Goal: Information Seeking & Learning: Learn about a topic

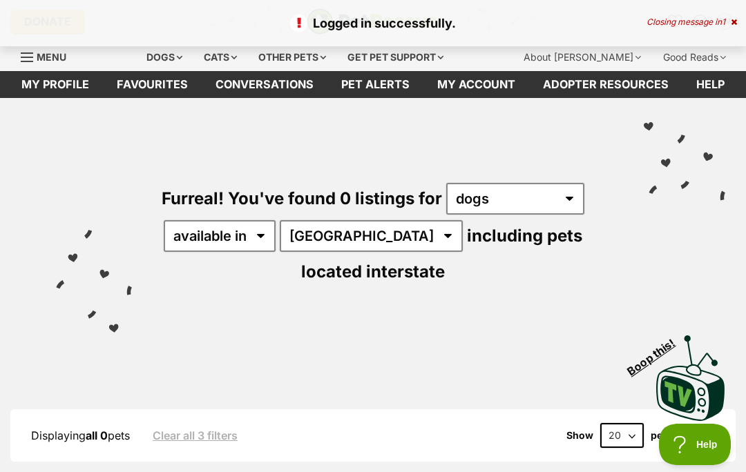
click at [599, 317] on div "Furreal! You've found 0 listings for any type of pet dogs available in located …" at bounding box center [373, 210] width 704 height 225
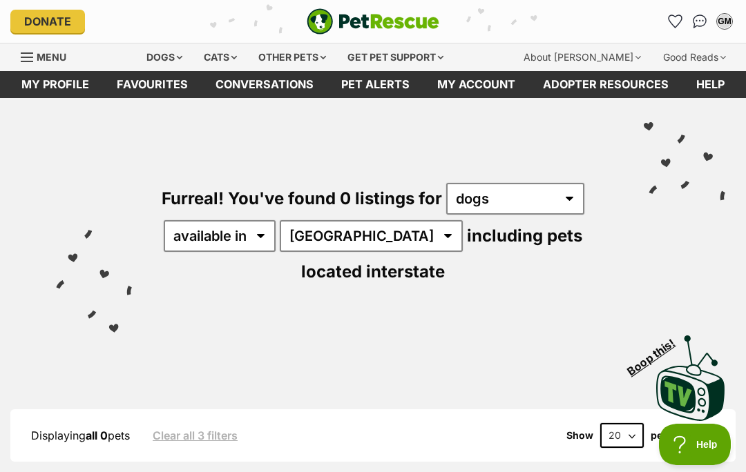
click at [155, 87] on link "Favourites" at bounding box center [152, 84] width 99 height 27
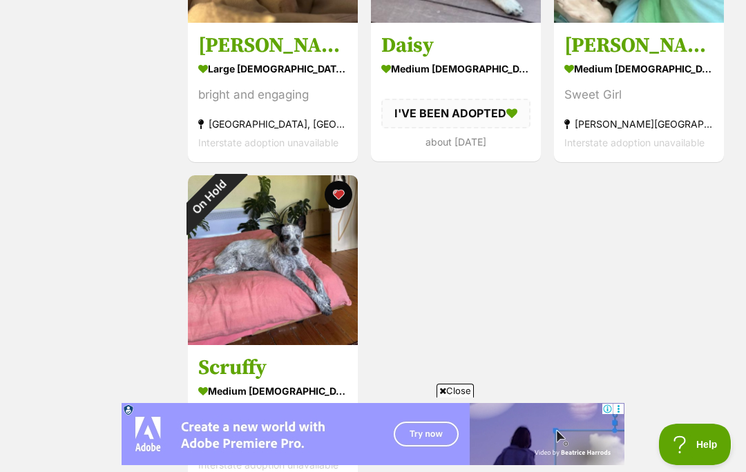
scroll to position [1073, 0]
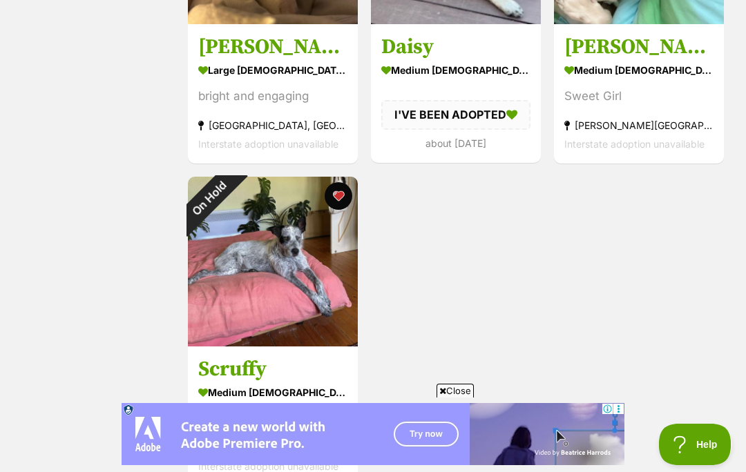
click at [231, 220] on div "On Hold" at bounding box center [209, 198] width 43 height 43
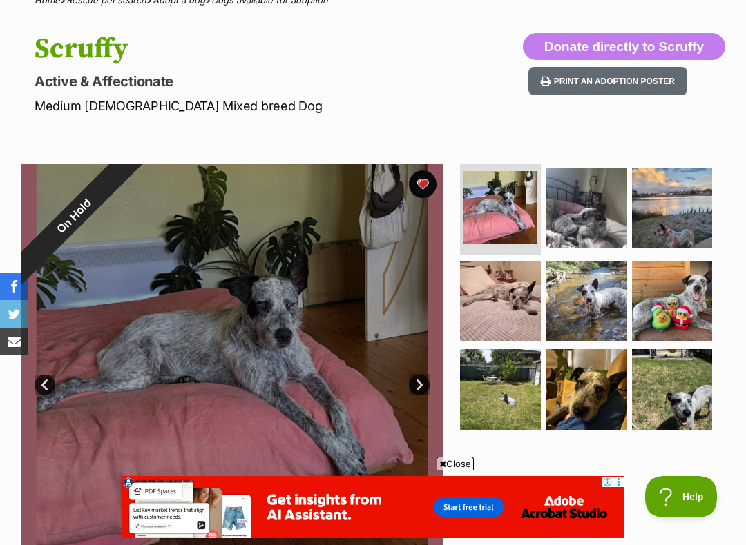
click at [596, 209] on img at bounding box center [586, 208] width 80 height 80
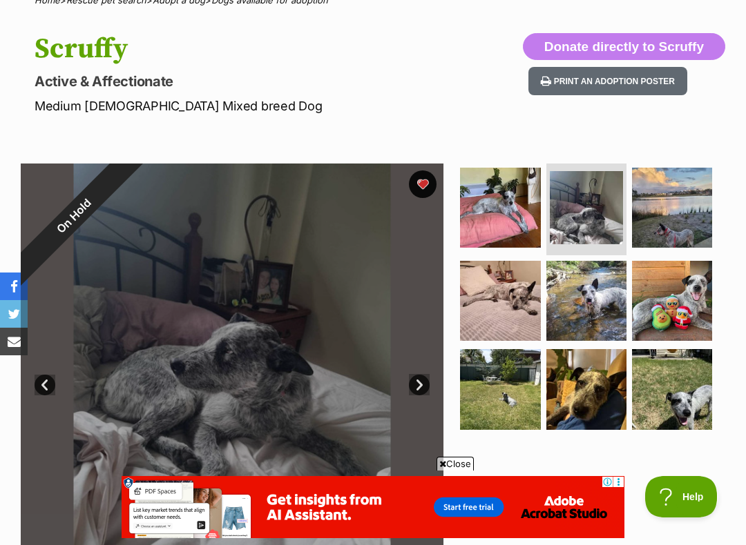
click at [585, 305] on img at bounding box center [586, 301] width 80 height 80
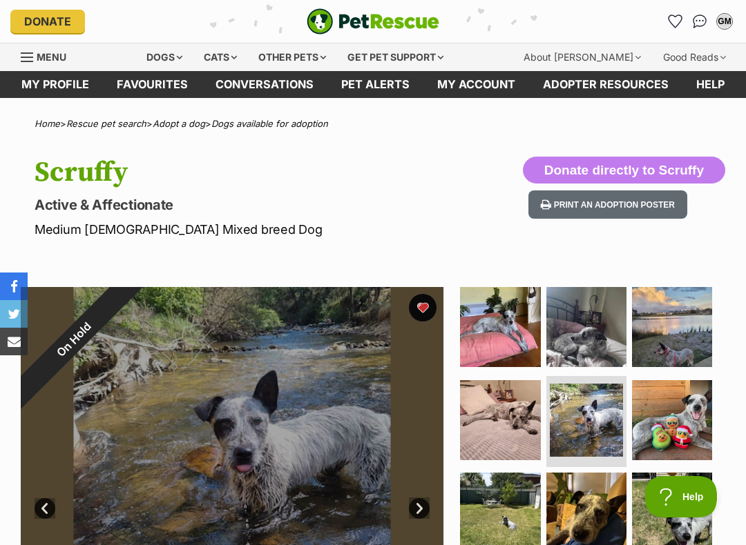
click at [171, 53] on div "Dogs" at bounding box center [164, 57] width 55 height 28
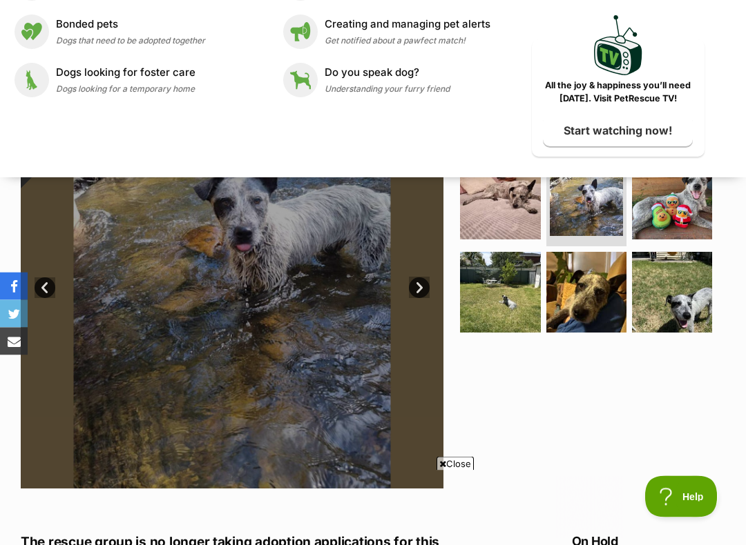
scroll to position [221, 0]
click at [126, 172] on div "On Hold" at bounding box center [74, 119] width 106 height 106
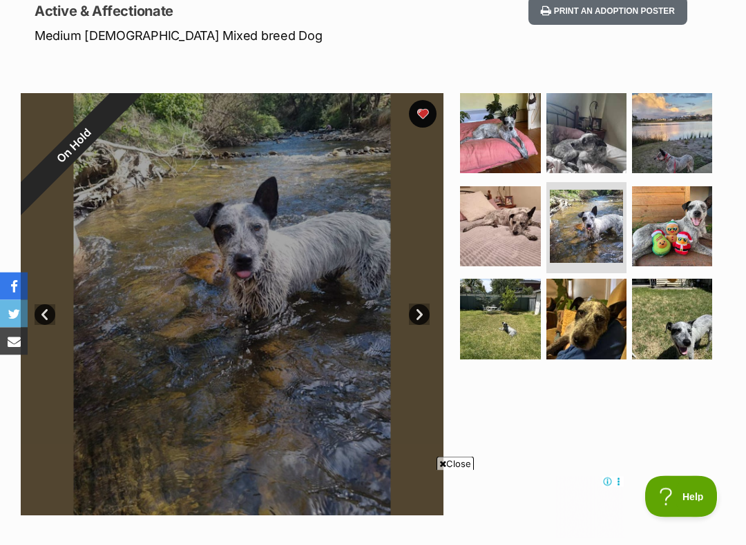
scroll to position [195, 0]
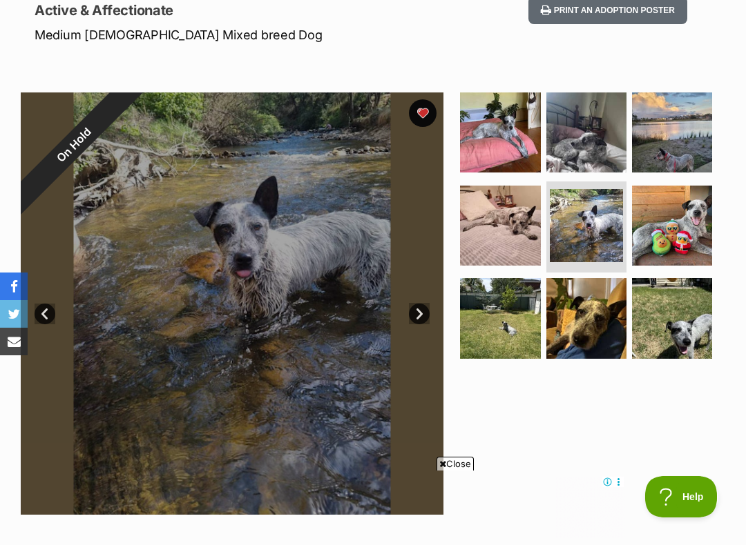
click at [419, 314] on link "Next" at bounding box center [419, 314] width 21 height 21
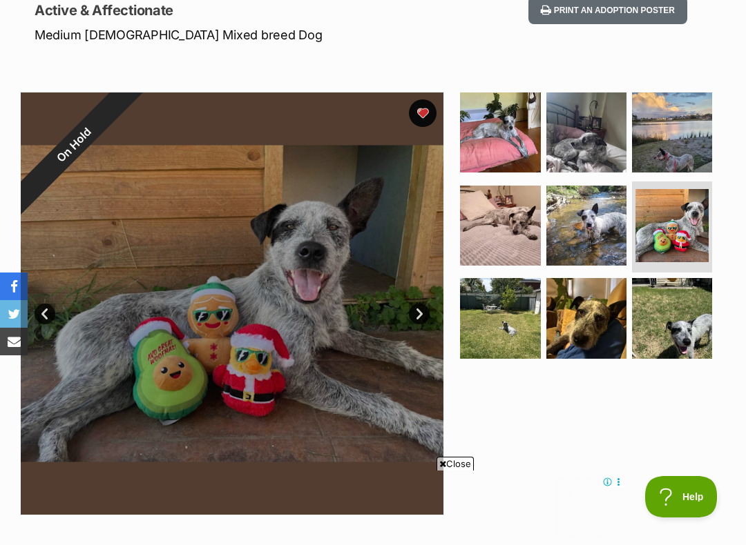
scroll to position [0, 0]
click at [419, 317] on link "Next" at bounding box center [419, 314] width 21 height 21
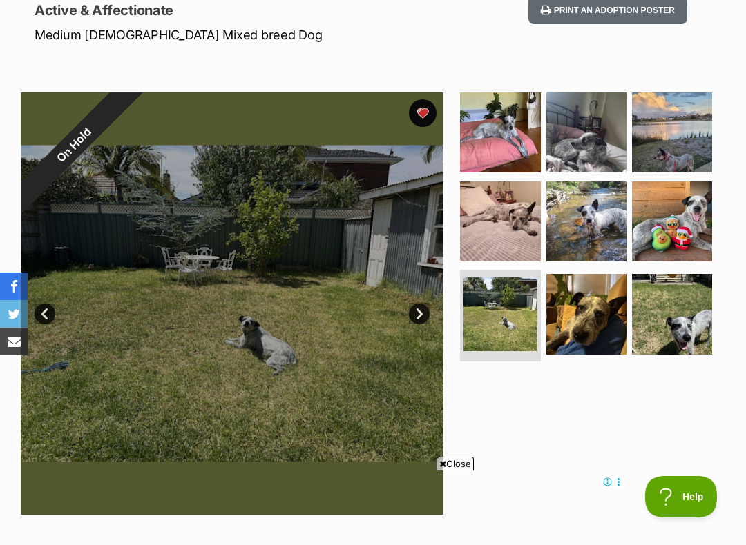
click at [420, 313] on link "Next" at bounding box center [419, 314] width 21 height 21
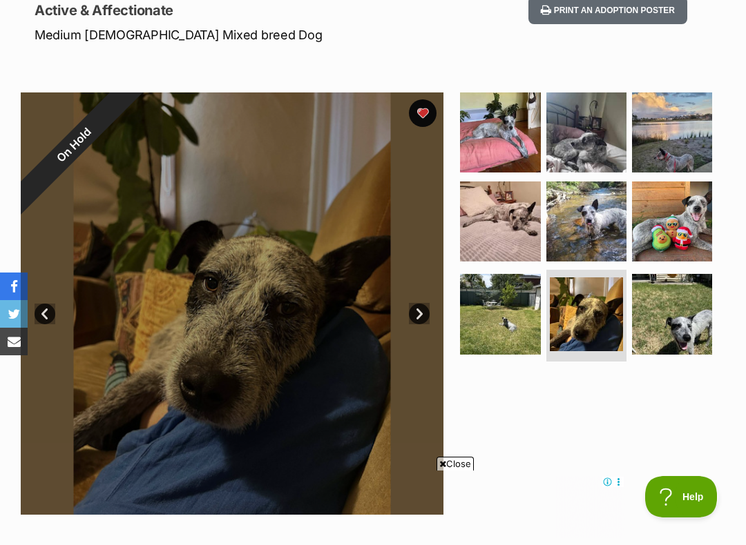
click at [422, 317] on link "Next" at bounding box center [419, 314] width 21 height 21
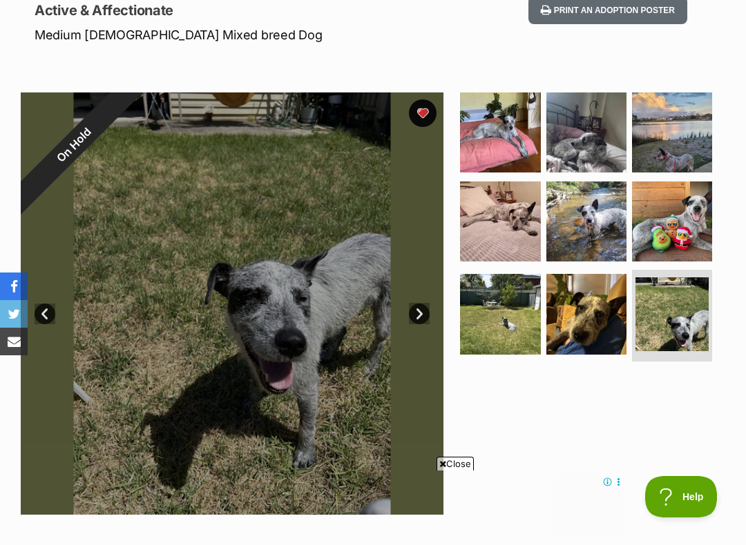
click at [427, 305] on link "Next" at bounding box center [419, 314] width 21 height 21
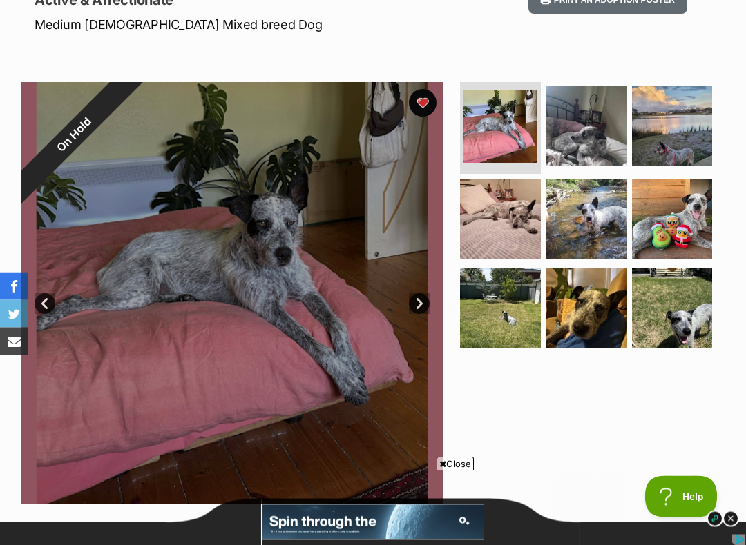
scroll to position [186, 0]
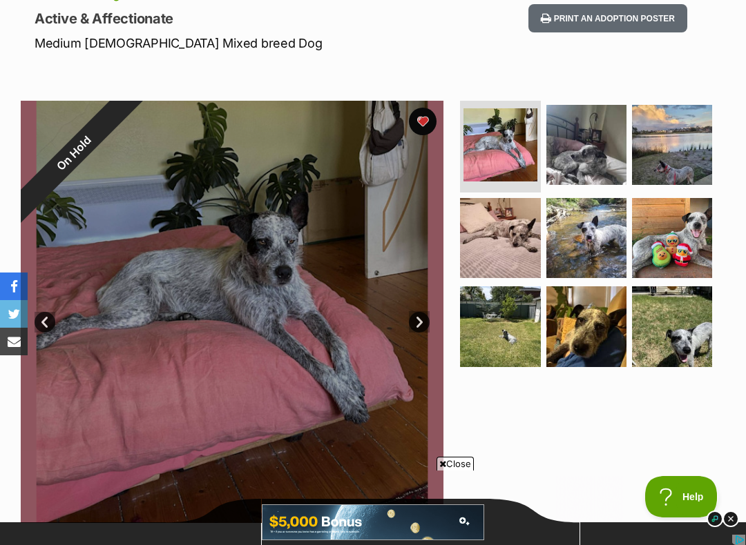
click at [587, 234] on img at bounding box center [586, 238] width 80 height 80
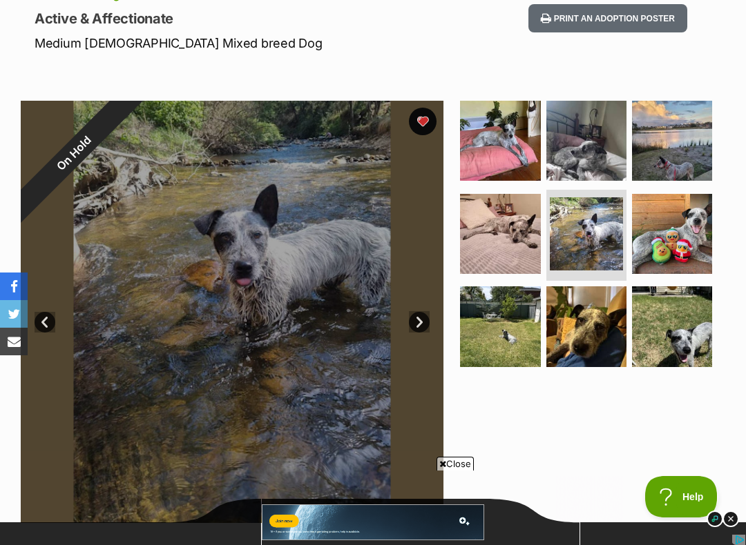
click at [457, 463] on span "Close" at bounding box center [454, 464] width 37 height 14
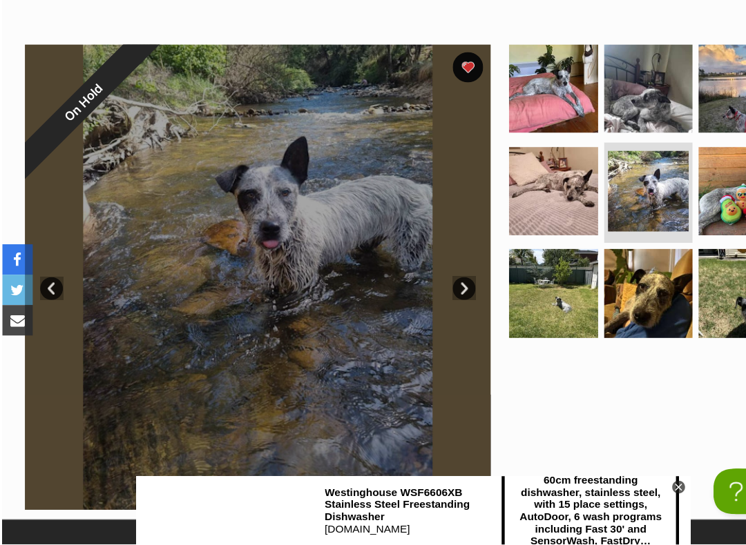
scroll to position [0, 0]
click at [518, 306] on div at bounding box center [591, 302] width 268 height 422
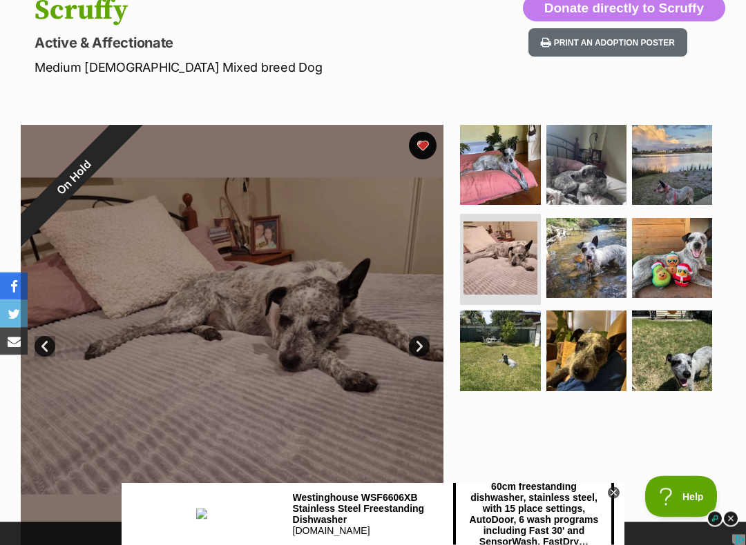
click at [608, 491] on icon at bounding box center [613, 493] width 12 height 12
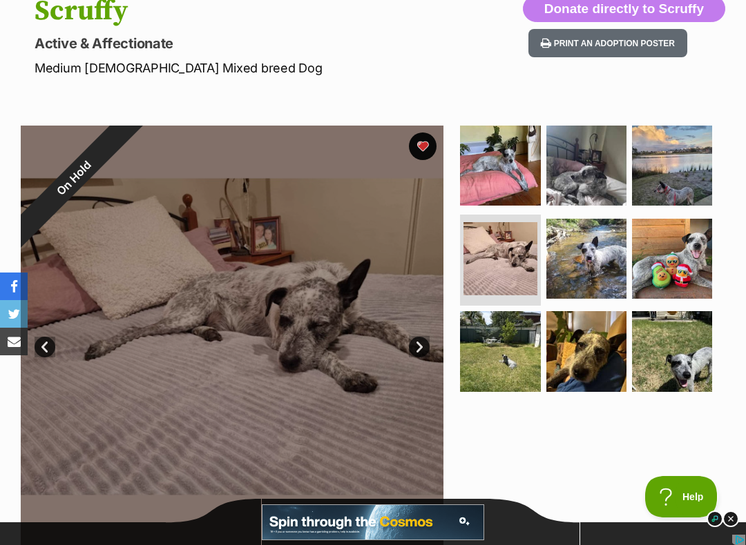
click at [614, 494] on div at bounding box center [591, 337] width 268 height 422
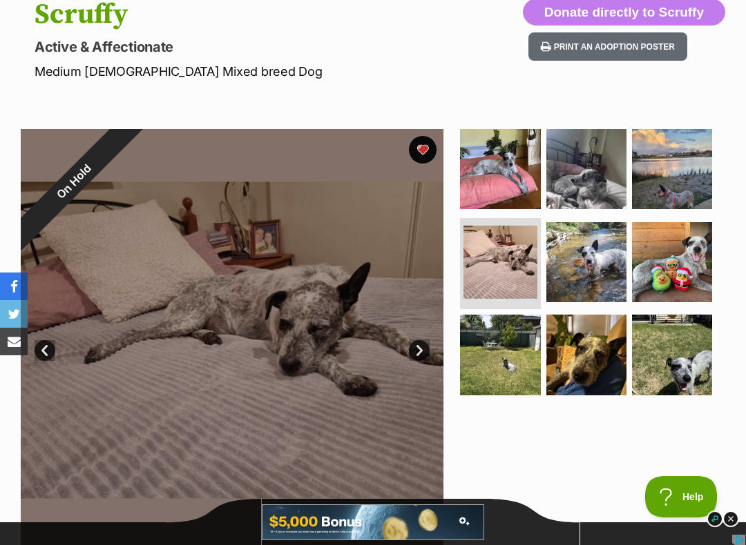
scroll to position [157, 0]
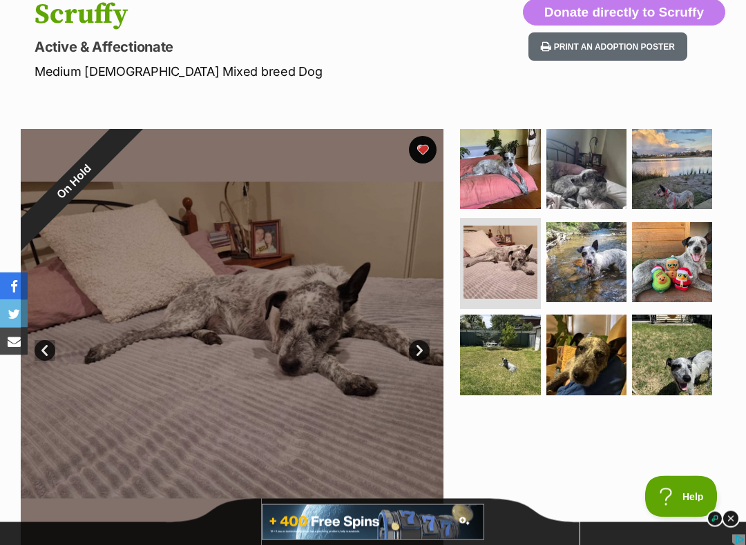
click at [730, 522] on img at bounding box center [730, 519] width 18 height 18
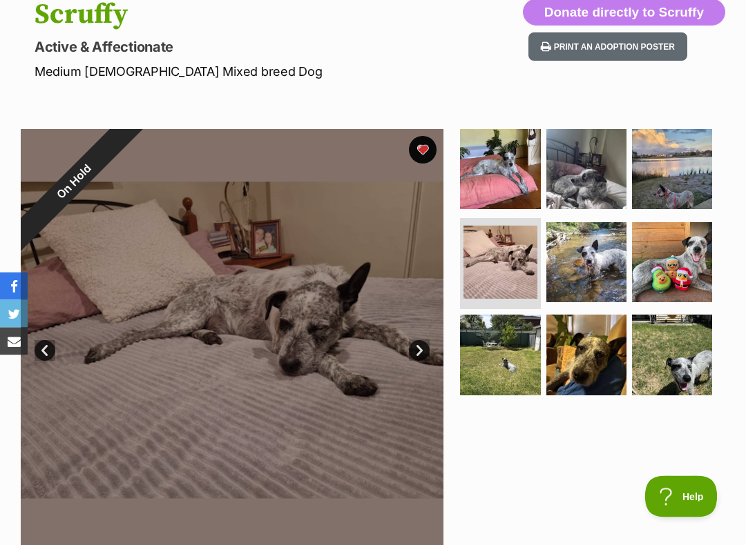
scroll to position [158, 0]
click at [598, 177] on img at bounding box center [586, 169] width 80 height 80
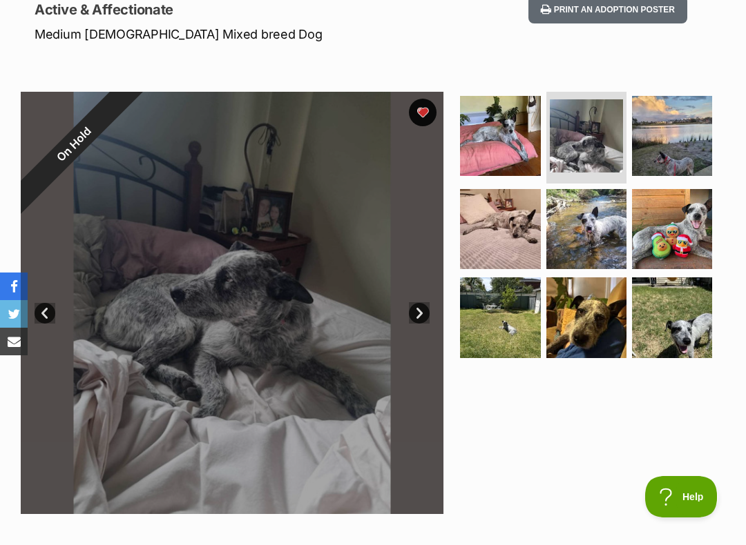
scroll to position [0, 0]
